Goal: Navigation & Orientation: Find specific page/section

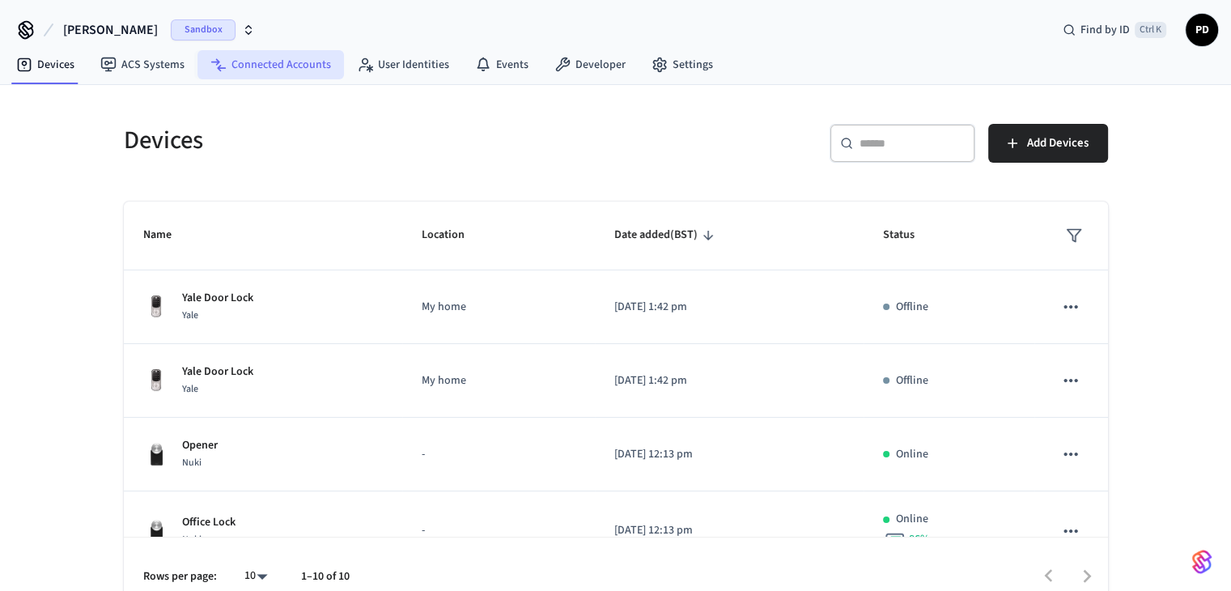
click at [239, 69] on link "Connected Accounts" at bounding box center [270, 64] width 146 height 29
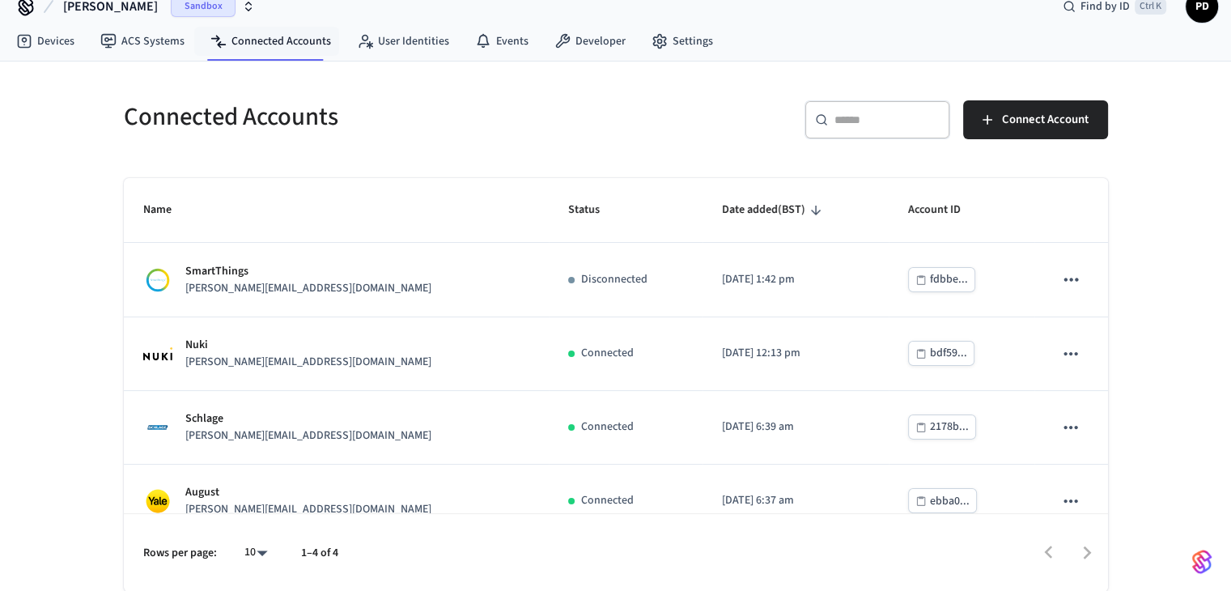
click at [242, 9] on icon "button" at bounding box center [248, 6] width 13 height 13
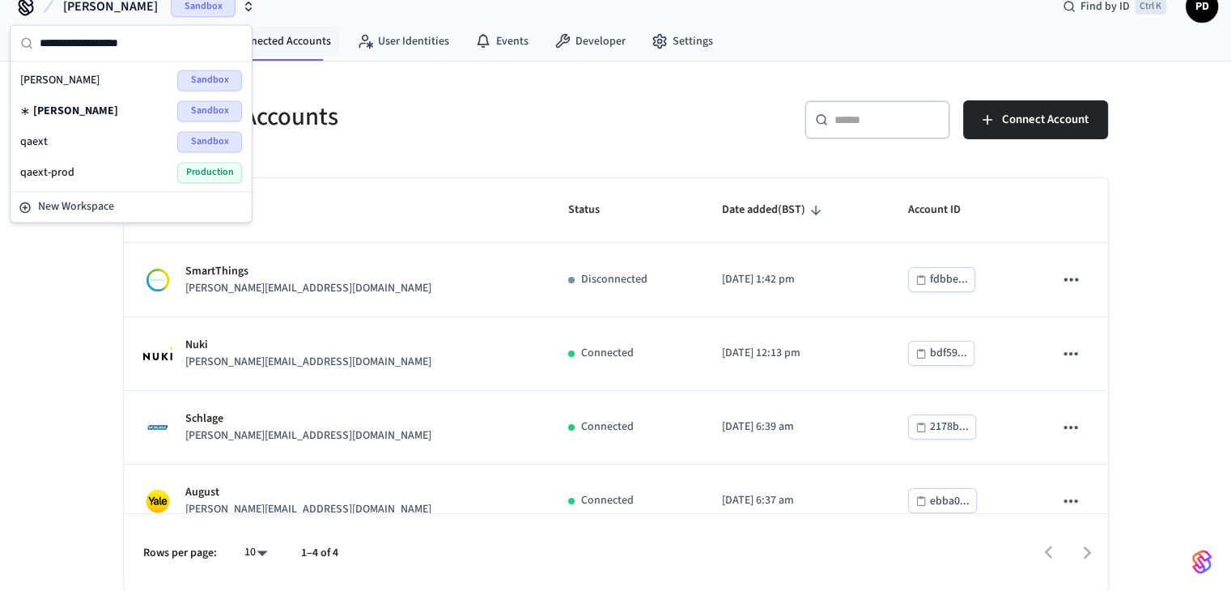
click at [121, 136] on div "qaext Sandbox" at bounding box center [131, 141] width 222 height 21
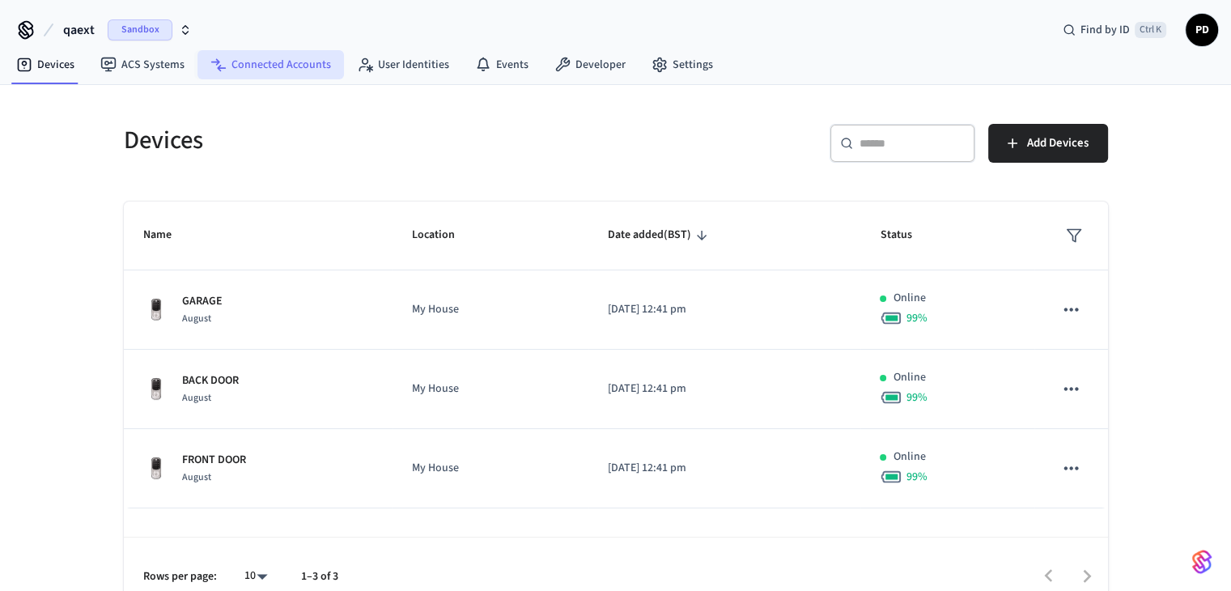
click at [265, 67] on link "Connected Accounts" at bounding box center [270, 64] width 146 height 29
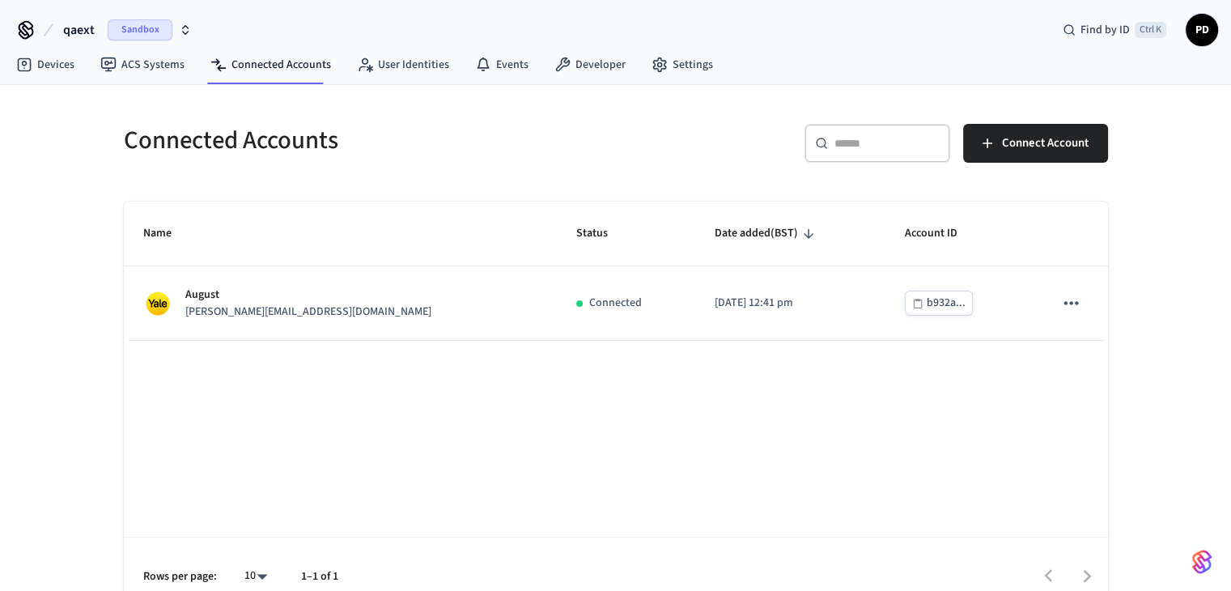
click at [182, 40] on div "Sandbox" at bounding box center [150, 29] width 84 height 21
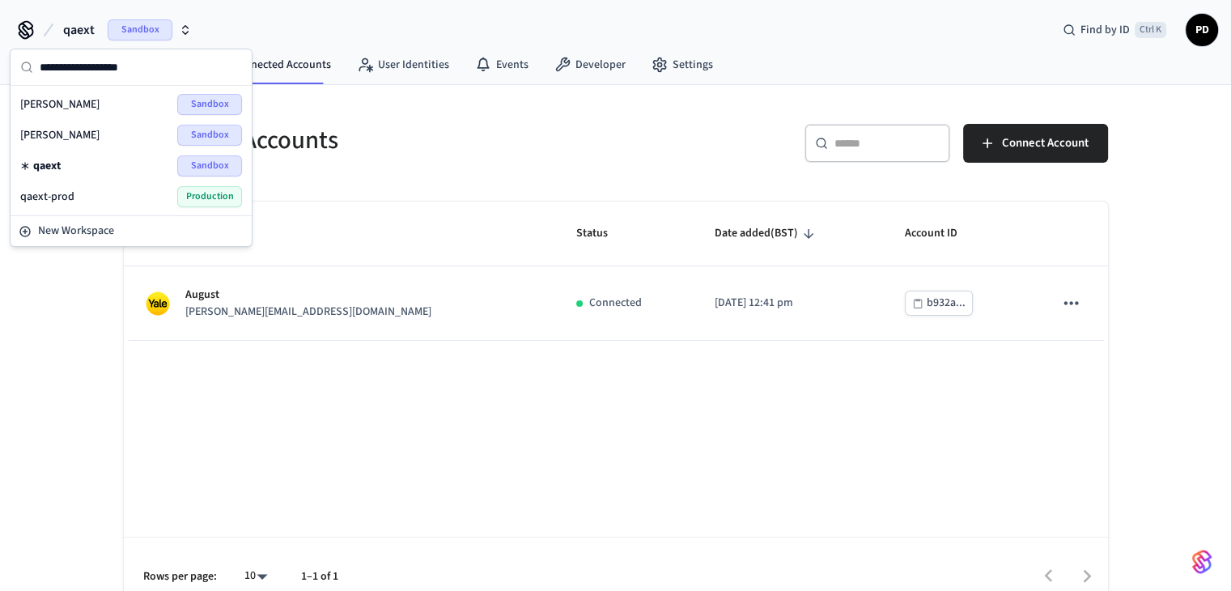
click at [88, 186] on div "qaext-prod Production" at bounding box center [131, 196] width 222 height 21
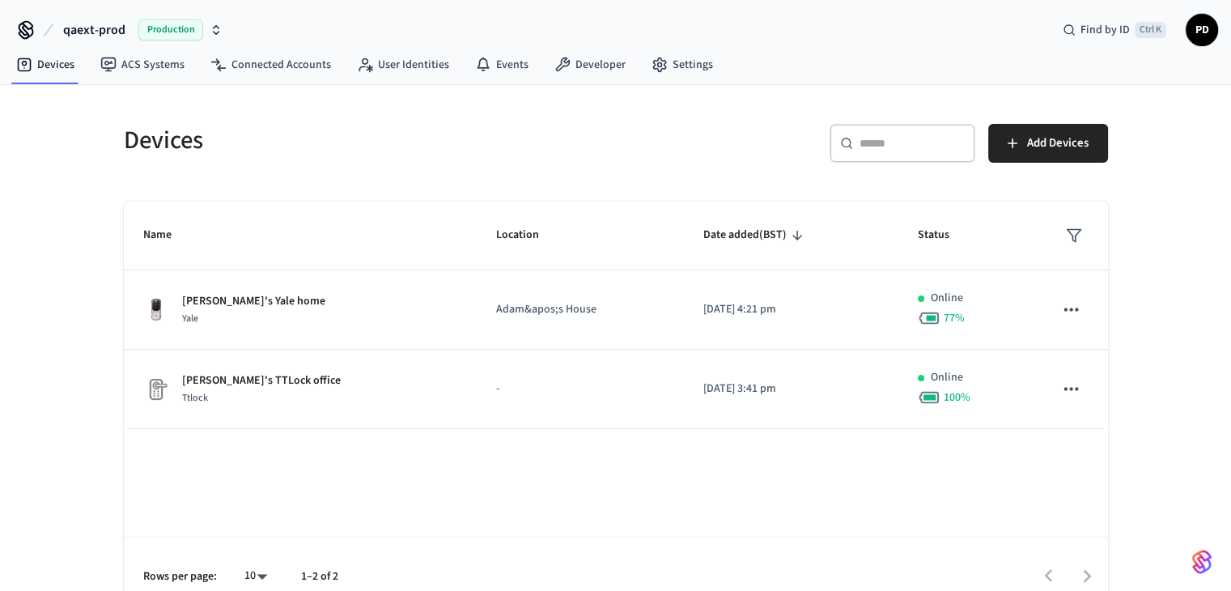
click at [188, 31] on span "Production" at bounding box center [170, 29] width 65 height 21
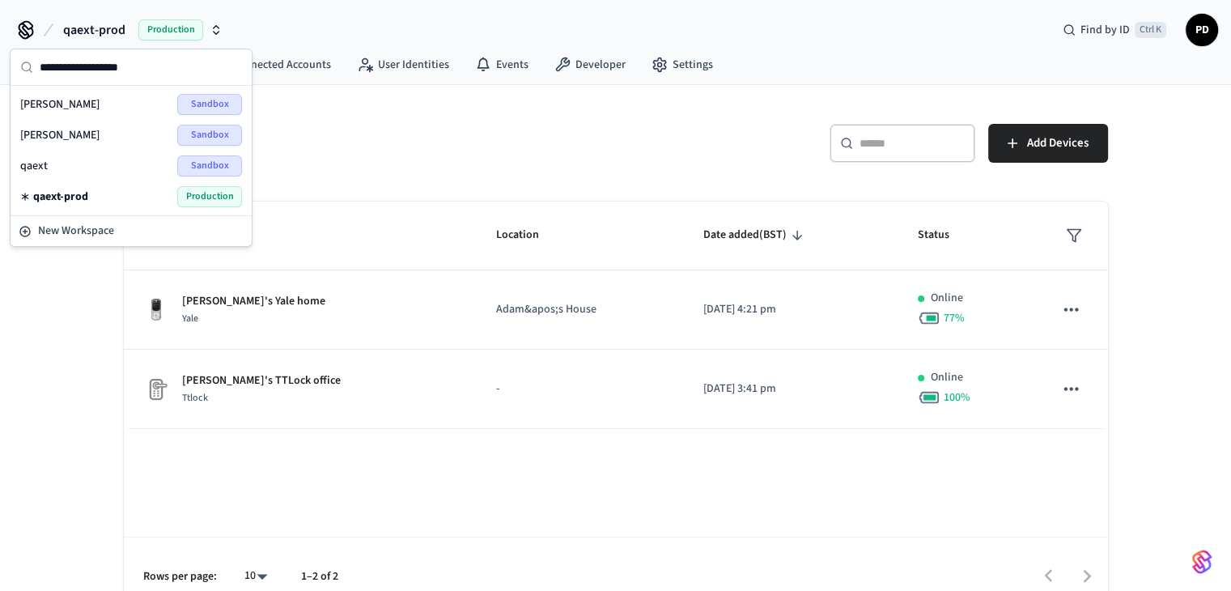
click at [188, 127] on span "Sandbox" at bounding box center [209, 135] width 65 height 21
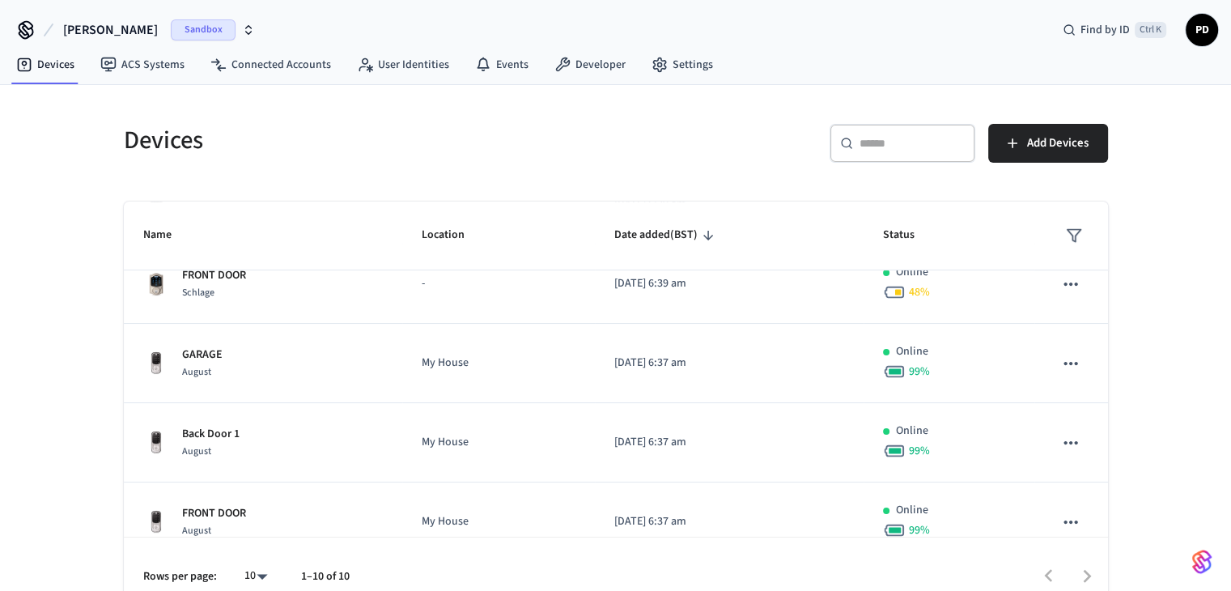
scroll to position [508, 0]
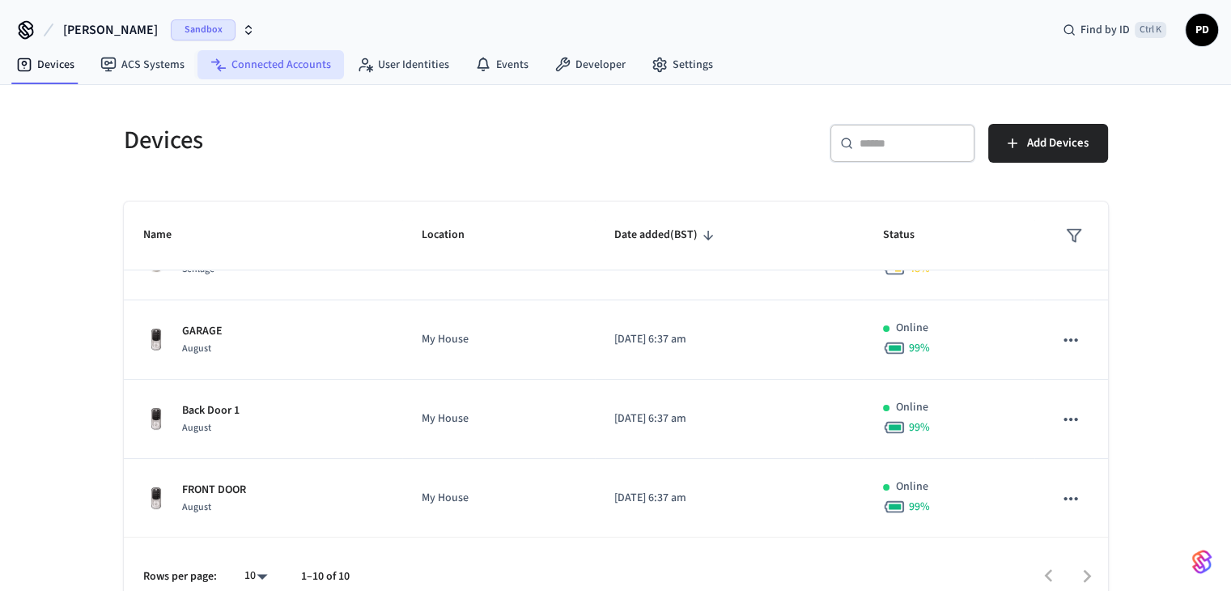
click at [304, 53] on link "Connected Accounts" at bounding box center [270, 64] width 146 height 29
